Goal: Communication & Community: Answer question/provide support

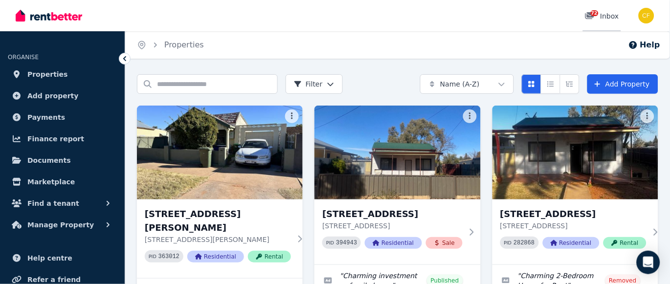
click at [596, 14] on span "72" at bounding box center [594, 13] width 8 height 6
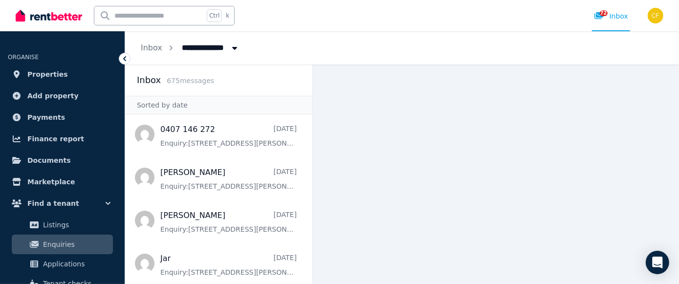
scroll to position [269, 0]
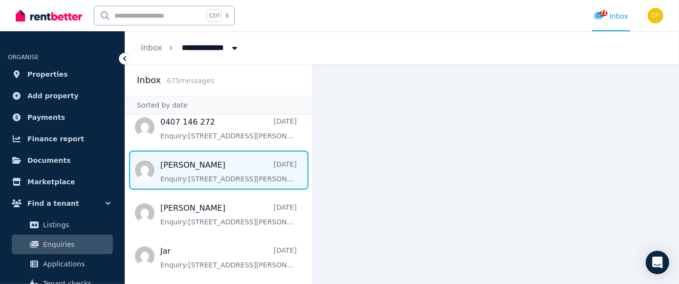
click at [167, 172] on span "Message list" at bounding box center [218, 170] width 187 height 39
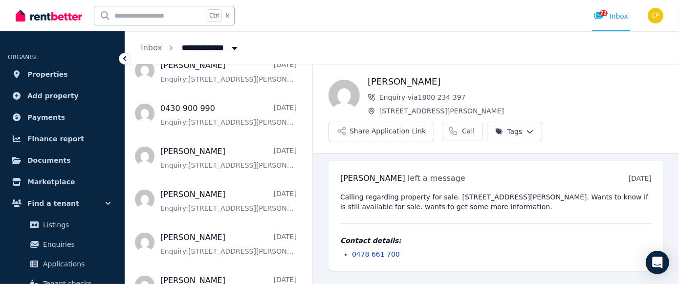
scroll to position [551, 0]
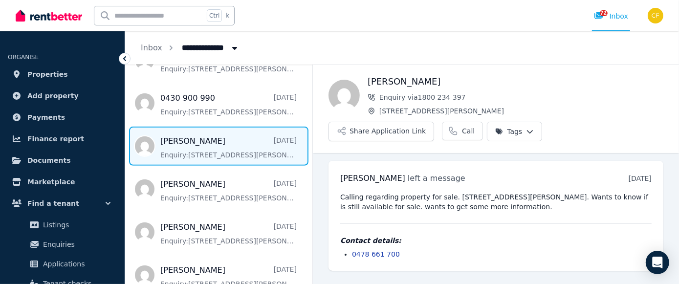
click at [185, 153] on span "Message list" at bounding box center [218, 146] width 187 height 39
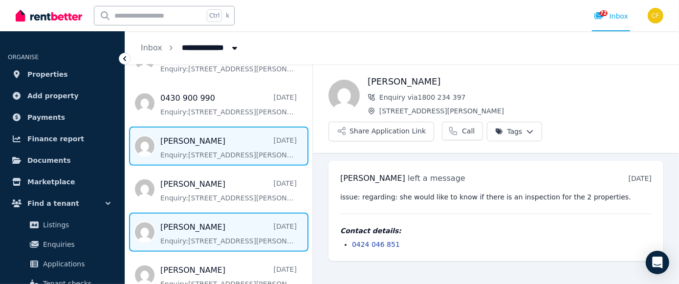
click at [167, 239] on span "Message list" at bounding box center [218, 232] width 187 height 39
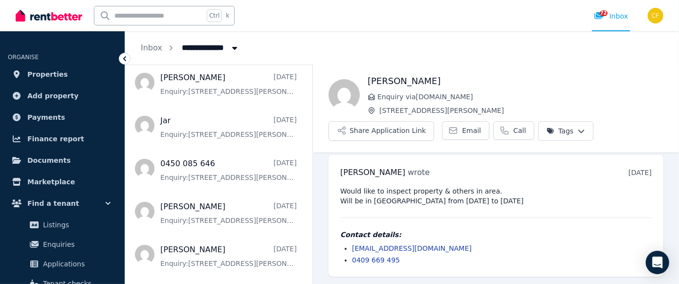
scroll to position [775, 0]
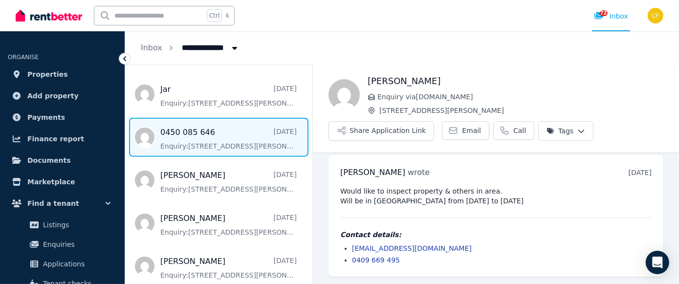
click at [218, 138] on span "Message list" at bounding box center [218, 137] width 187 height 39
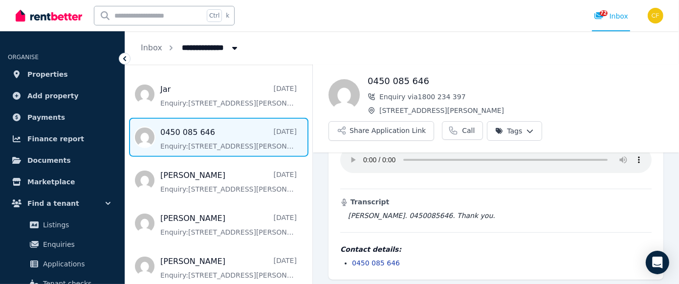
scroll to position [56, 0]
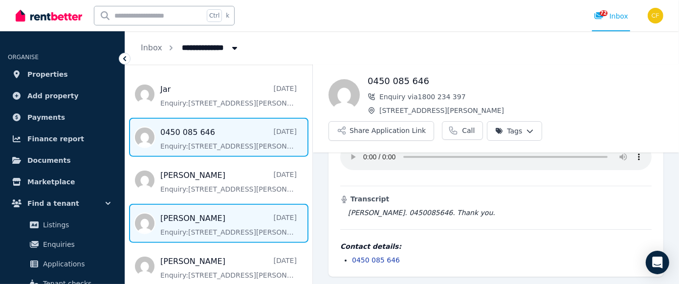
click at [166, 236] on span "Message list" at bounding box center [218, 223] width 187 height 39
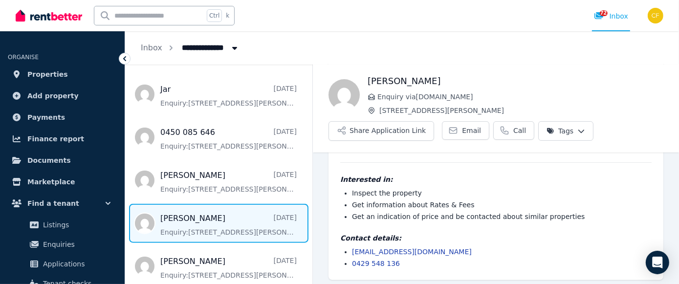
scroll to position [162, 0]
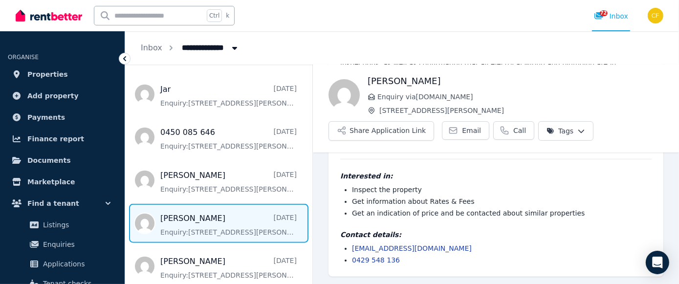
click at [341, 196] on ul "Inspect the property Get information about Rates & Fees Get an indication of pr…" at bounding box center [495, 201] width 311 height 33
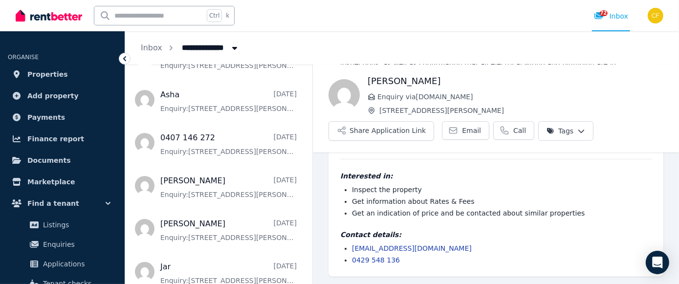
scroll to position [261, 0]
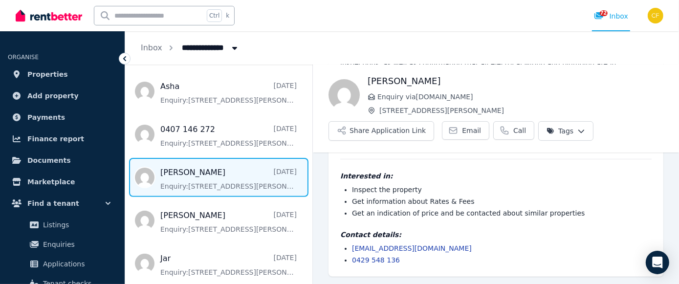
click at [178, 182] on span "Message list" at bounding box center [218, 177] width 187 height 39
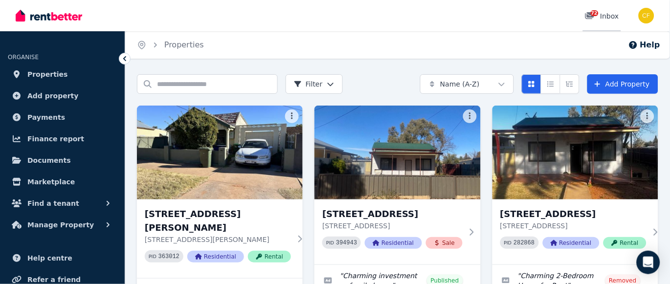
click at [594, 12] on span "72" at bounding box center [594, 13] width 8 height 6
